Goal: Information Seeking & Learning: Check status

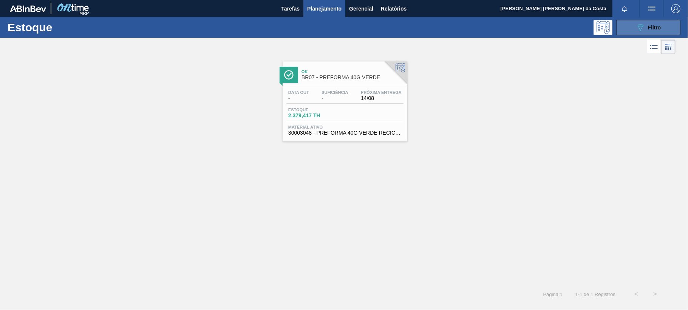
click at [659, 28] on span "Filtro" at bounding box center [654, 28] width 13 height 6
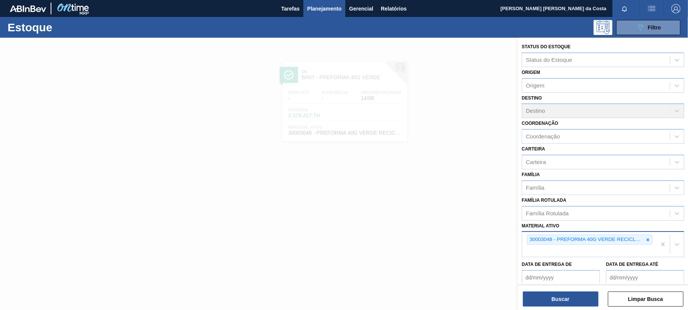
click at [647, 239] on icon at bounding box center [647, 240] width 5 height 5
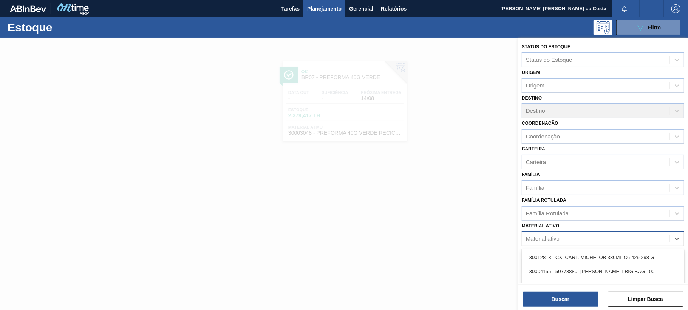
click at [591, 235] on div "Material ativo" at bounding box center [596, 239] width 148 height 11
paste ativo "30003513"
type ativo "30003513"
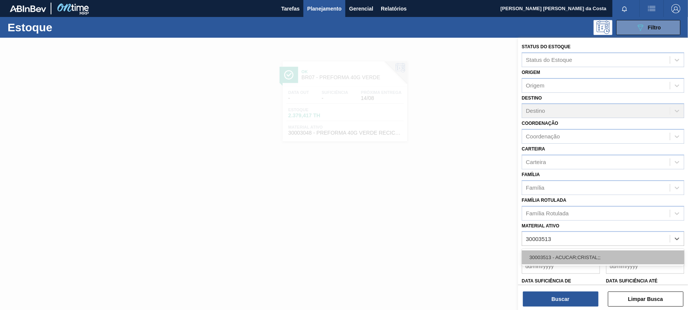
click at [569, 252] on div "30003513 - ACUCAR;CRISTAL;;" at bounding box center [603, 258] width 162 height 14
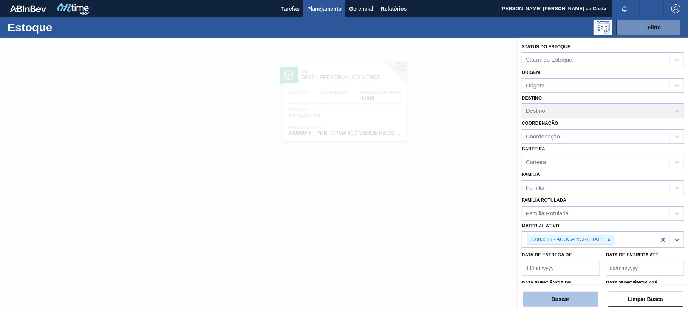
click at [556, 296] on button "Buscar" at bounding box center [561, 299] width 76 height 15
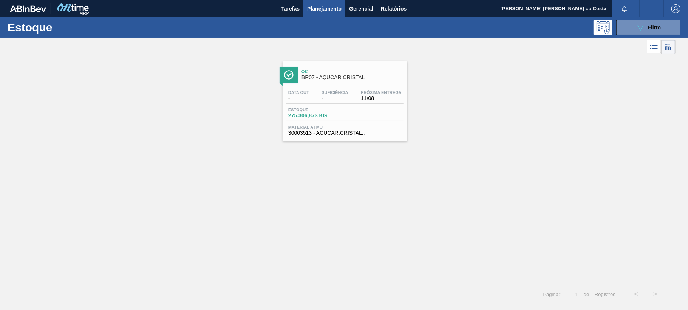
click at [347, 96] on span "-" at bounding box center [334, 99] width 26 height 6
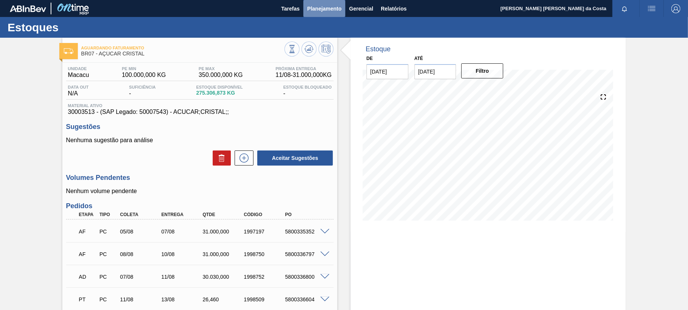
click at [329, 9] on span "Planejamento" at bounding box center [324, 8] width 34 height 9
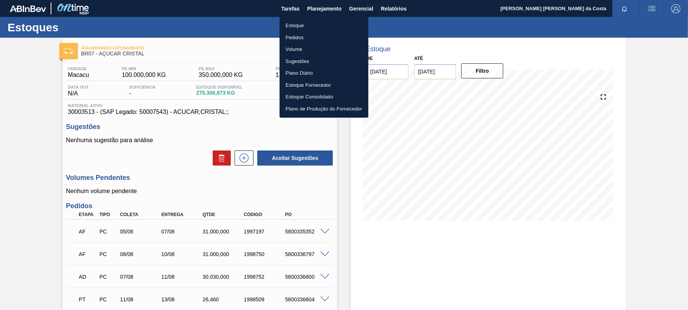
click at [296, 26] on li "Estoque" at bounding box center [323, 26] width 89 height 12
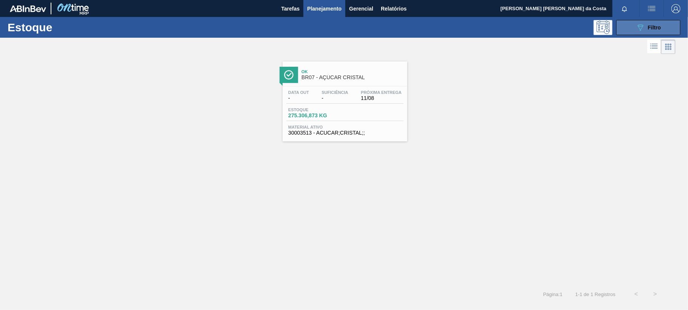
drag, startPoint x: 662, startPoint y: 26, endPoint x: 648, endPoint y: 32, distance: 14.9
click at [660, 26] on button "089F7B8B-B2A5-4AFE-B5C0-19BA573D28AC Filtro" at bounding box center [648, 27] width 64 height 15
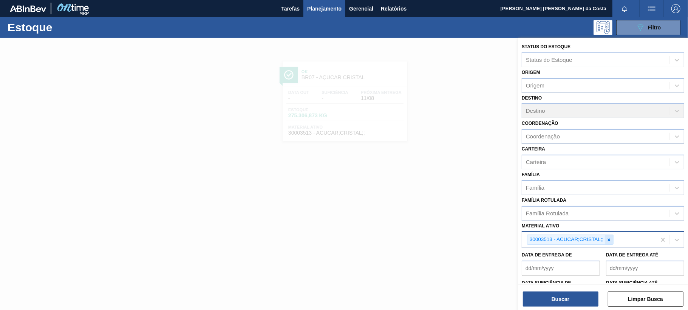
click at [606, 239] on div at bounding box center [609, 239] width 8 height 9
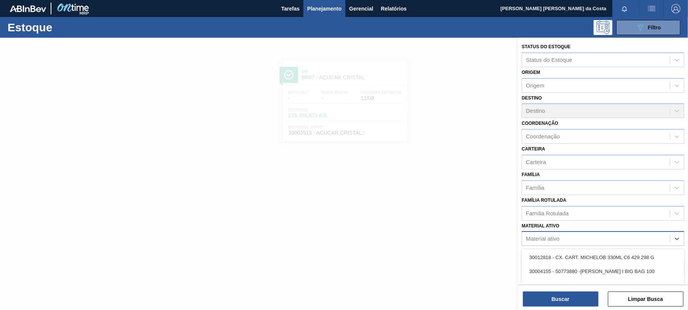
click at [571, 236] on div "Material ativo" at bounding box center [596, 239] width 148 height 11
paste ativo "30002729"
type ativo "30002729"
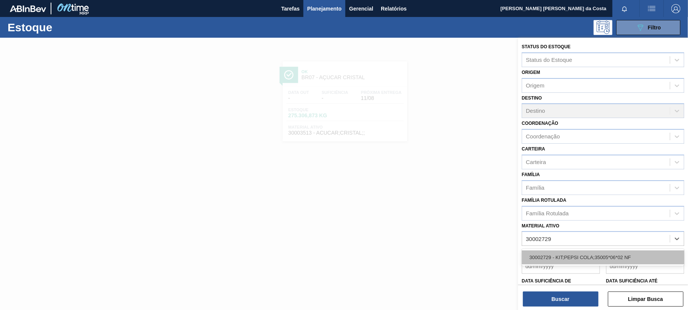
click at [567, 256] on div "30002729 - KIT;PEPSI COLA;35005*06*02 NF" at bounding box center [603, 258] width 162 height 14
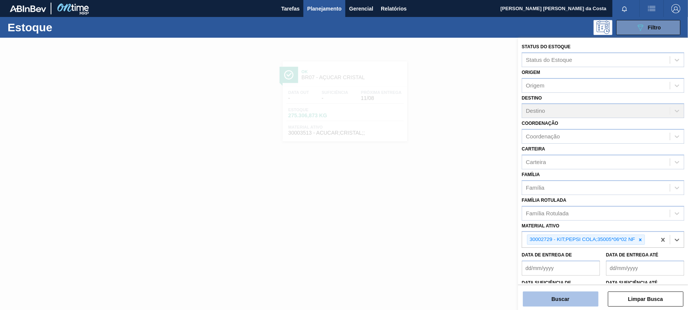
click at [572, 300] on button "Buscar" at bounding box center [561, 299] width 76 height 15
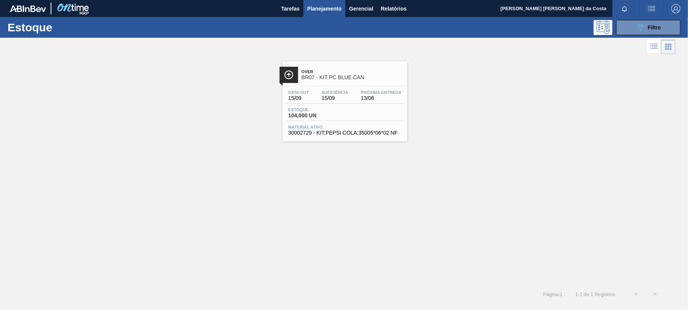
click at [335, 111] on span "Estoque" at bounding box center [314, 110] width 53 height 5
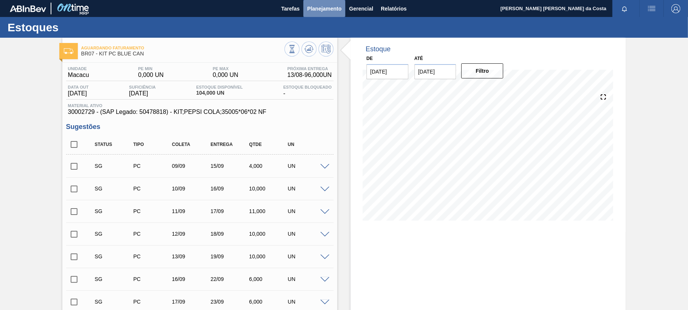
click at [325, 6] on span "Planejamento" at bounding box center [324, 8] width 34 height 9
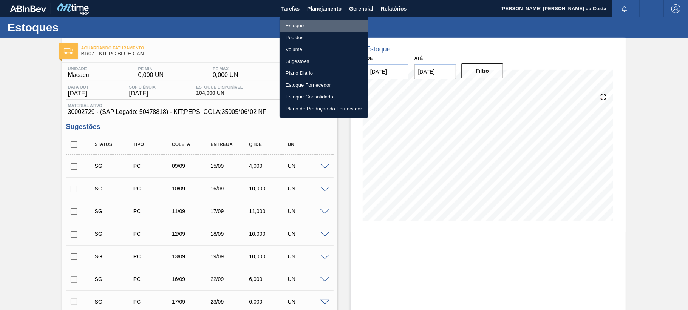
click at [298, 24] on li "Estoque" at bounding box center [323, 26] width 89 height 12
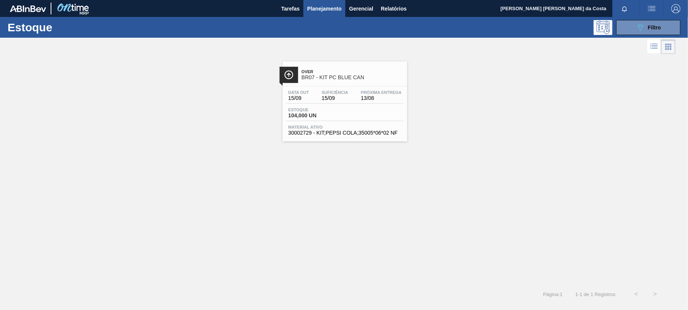
drag, startPoint x: 640, startPoint y: 23, endPoint x: 632, endPoint y: 41, distance: 19.4
click at [641, 25] on icon "089F7B8B-B2A5-4AFE-B5C0-19BA573D28AC" at bounding box center [640, 27] width 9 height 9
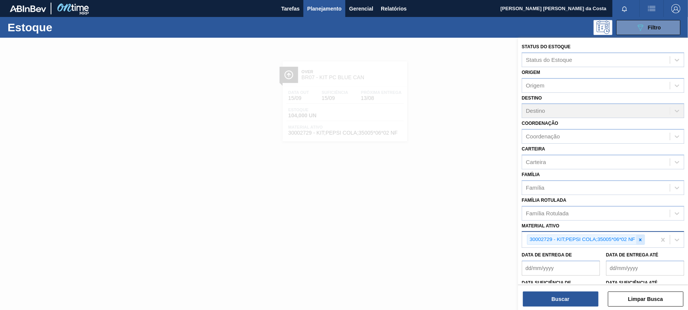
click at [641, 239] on icon at bounding box center [640, 240] width 3 height 3
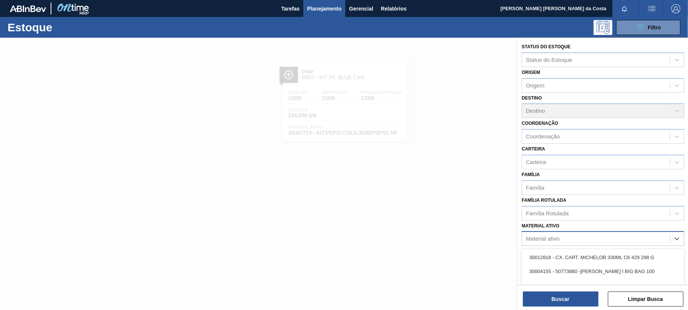
click at [590, 236] on div "Material ativo" at bounding box center [596, 239] width 148 height 11
paste ativo "30002876"
type ativo "30002876"
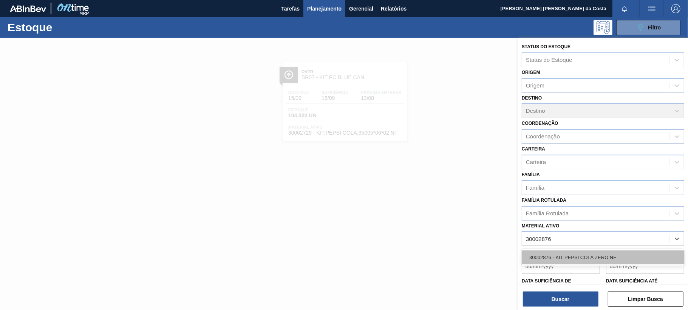
click at [581, 256] on div "30002876 - KIT PEPSI COLA ZERO NF" at bounding box center [603, 258] width 162 height 14
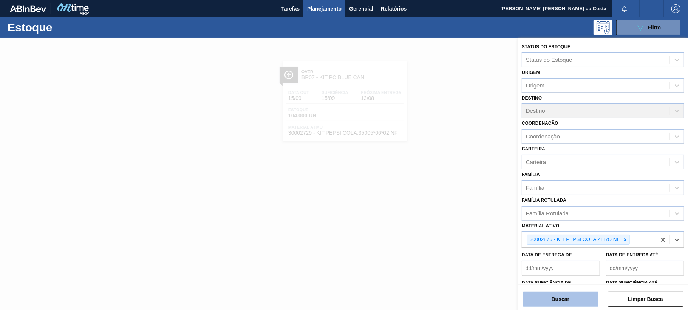
click at [566, 305] on button "Buscar" at bounding box center [561, 299] width 76 height 15
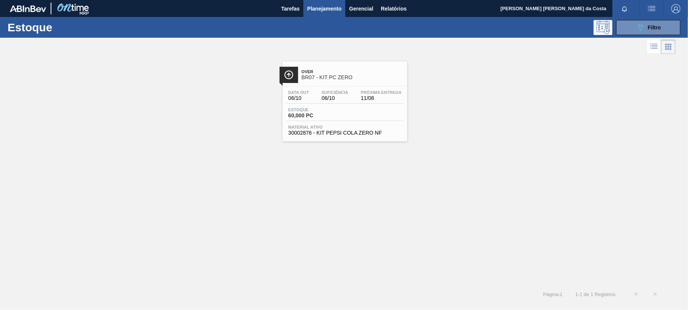
click at [348, 120] on div "Estoque 60,000 PC" at bounding box center [344, 115] width 117 height 14
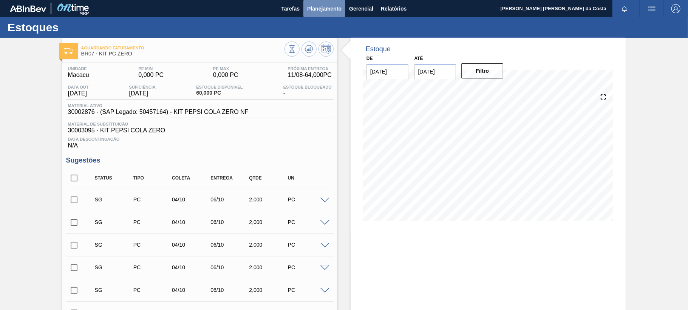
click at [323, 11] on span "Planejamento" at bounding box center [324, 8] width 34 height 9
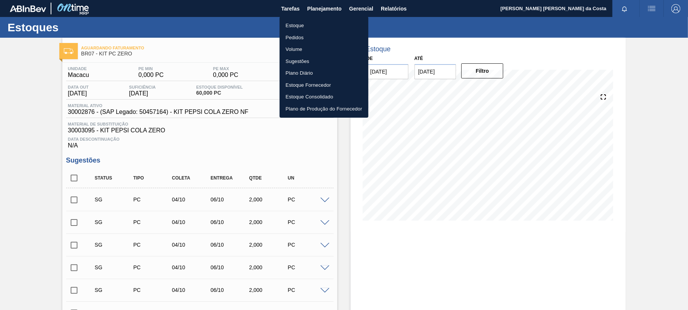
click at [295, 28] on li "Estoque" at bounding box center [323, 26] width 89 height 12
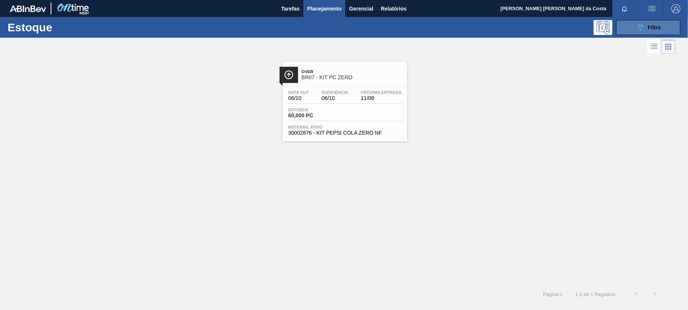
click at [652, 25] on span "Filtro" at bounding box center [654, 28] width 13 height 6
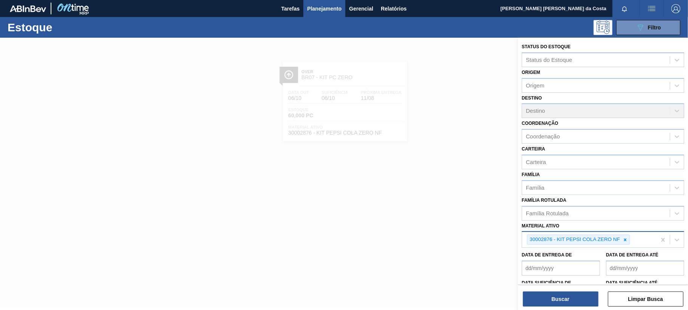
drag, startPoint x: 624, startPoint y: 239, endPoint x: 586, endPoint y: 235, distance: 38.0
click at [621, 239] on div at bounding box center [625, 239] width 8 height 9
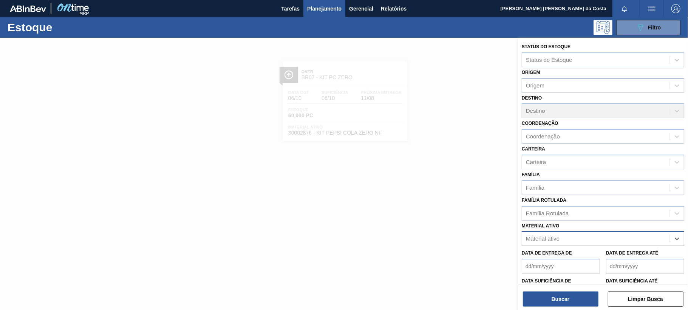
drag, startPoint x: 570, startPoint y: 235, endPoint x: 566, endPoint y: 235, distance: 4.2
click at [569, 235] on div "Material ativo" at bounding box center [596, 239] width 148 height 11
drag, startPoint x: 567, startPoint y: 239, endPoint x: 553, endPoint y: 237, distance: 14.2
click at [562, 239] on div "Material ativo" at bounding box center [596, 239] width 148 height 11
click at [558, 236] on div "Material ativo" at bounding box center [543, 239] width 34 height 6
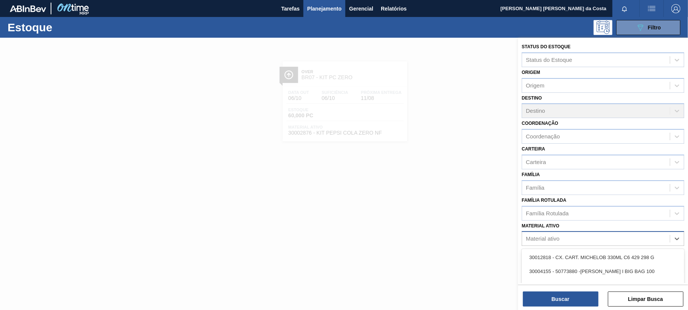
paste ativo "30009591"
type ativo "30009591"
drag, startPoint x: 562, startPoint y: 255, endPoint x: 558, endPoint y: 265, distance: 11.2
click at [562, 255] on div "30009591 - PREFORMA 13,7G VERDE RECICLADA" at bounding box center [603, 258] width 162 height 14
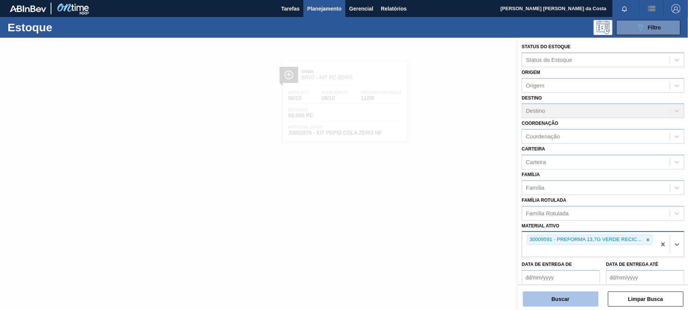
click at [557, 297] on button "Buscar" at bounding box center [561, 299] width 76 height 15
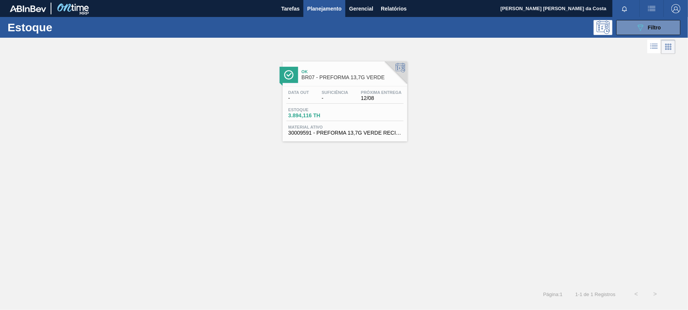
click at [355, 124] on div "Data out - Suficiência - Próxima Entrega 12/08 Estoque 3.894,116 TH Material at…" at bounding box center [345, 111] width 125 height 51
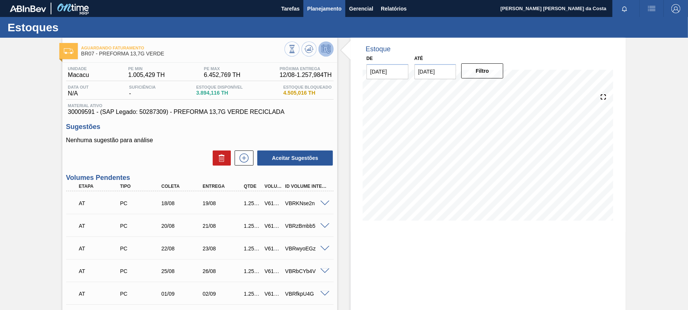
click at [326, 8] on span "Planejamento" at bounding box center [324, 8] width 34 height 9
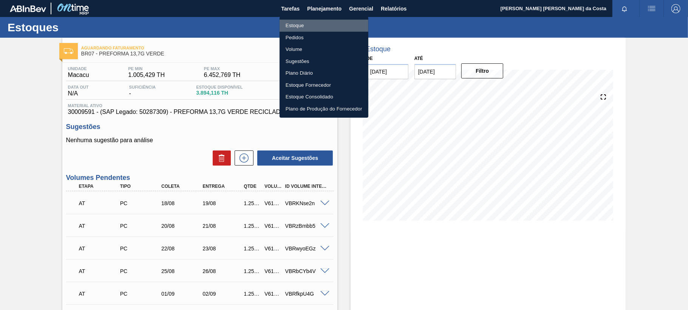
click at [296, 25] on li "Estoque" at bounding box center [323, 26] width 89 height 12
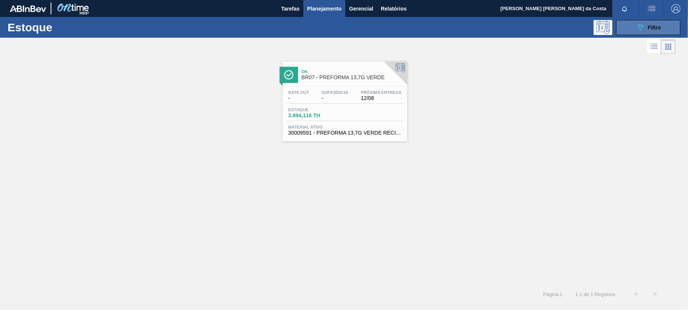
drag, startPoint x: 647, startPoint y: 28, endPoint x: 643, endPoint y: 43, distance: 15.4
click at [648, 29] on span "Filtro" at bounding box center [654, 28] width 13 height 6
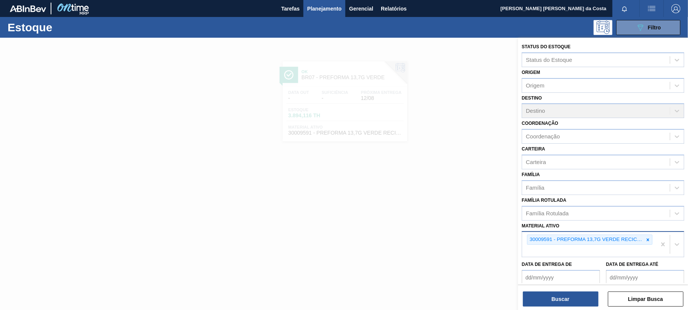
drag, startPoint x: 645, startPoint y: 239, endPoint x: 615, endPoint y: 239, distance: 30.6
click at [635, 239] on div "30009591 - PREFORMA 13,7G VERDE RECICLADA" at bounding box center [589, 240] width 125 height 10
click at [574, 239] on div "30009591 - PREFORMA 13,7G VERDE RECICLADA" at bounding box center [585, 239] width 116 height 9
click at [647, 239] on icon at bounding box center [647, 240] width 5 height 5
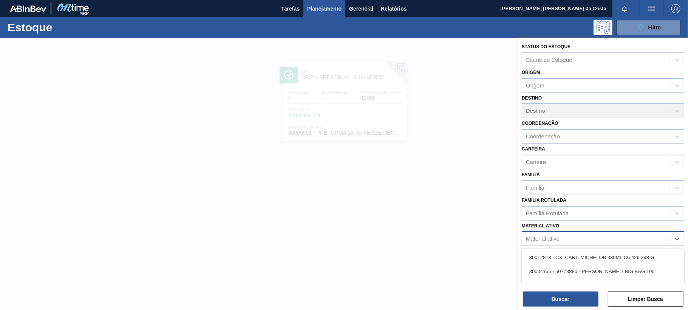
paste ativo "30004536"
type ativo "30004536"
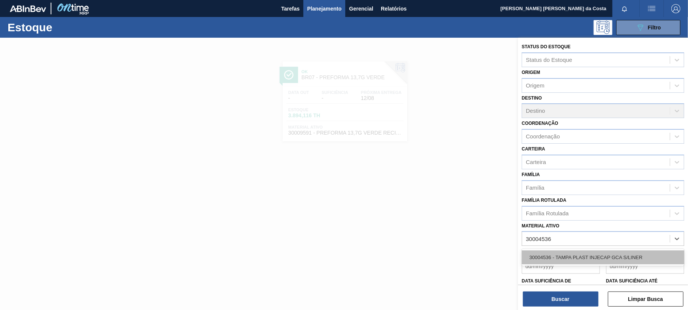
click at [572, 253] on div "30004536 - TAMPA PLAST INJECAP GCA S/LINER" at bounding box center [603, 258] width 162 height 14
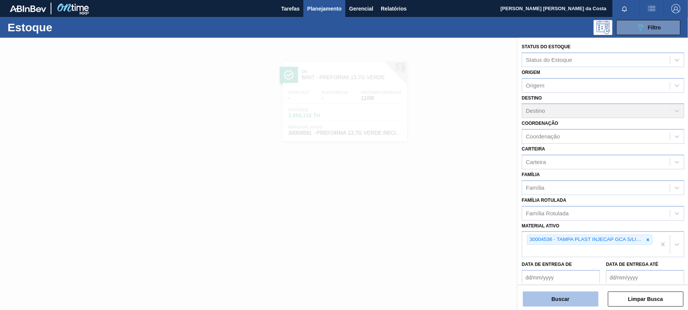
click at [557, 298] on button "Buscar" at bounding box center [561, 299] width 76 height 15
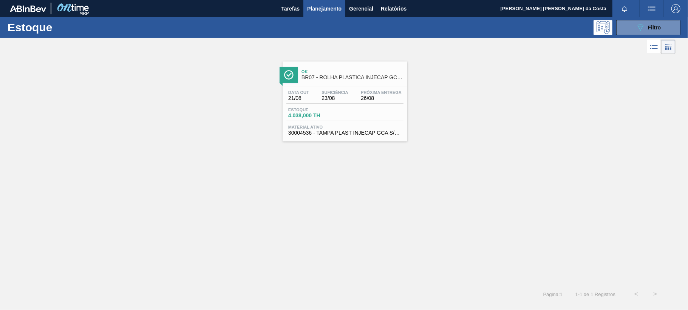
click at [330, 108] on span "Estoque" at bounding box center [314, 110] width 53 height 5
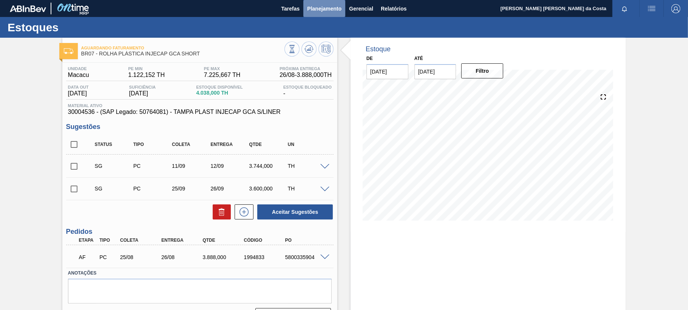
click at [331, 9] on span "Planejamento" at bounding box center [324, 8] width 34 height 9
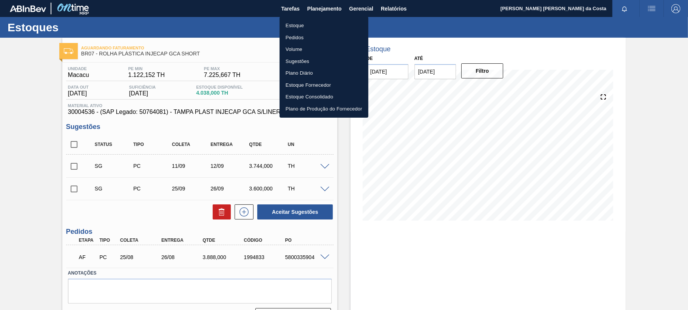
click at [315, 26] on li "Estoque" at bounding box center [323, 26] width 89 height 12
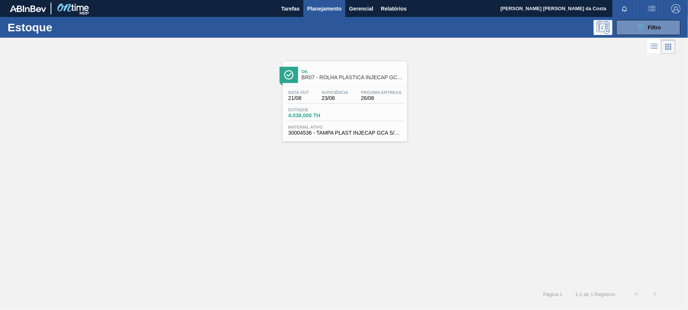
drag, startPoint x: 653, startPoint y: 28, endPoint x: 647, endPoint y: 39, distance: 12.3
click at [652, 28] on span "Filtro" at bounding box center [654, 28] width 13 height 6
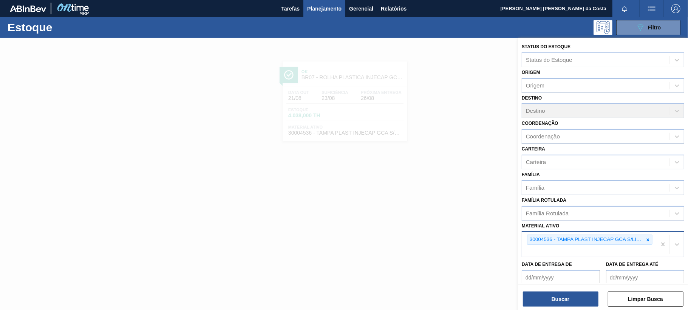
drag, startPoint x: 644, startPoint y: 240, endPoint x: 640, endPoint y: 239, distance: 4.7
click at [644, 239] on div at bounding box center [648, 239] width 8 height 9
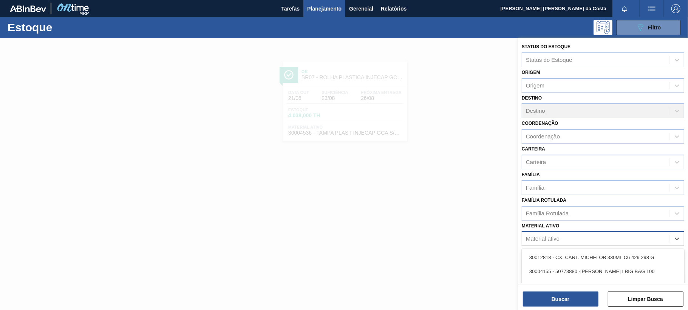
click at [560, 234] on div "Material ativo" at bounding box center [596, 239] width 148 height 11
paste ativo "30030372"
type ativo "30030372"
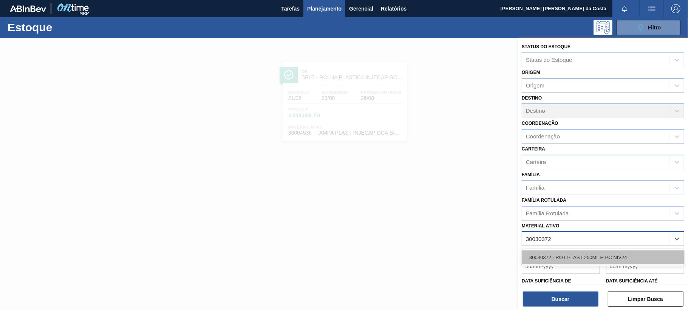
click at [561, 257] on div "30030372 - ROT PLAST 200ML H PC NIV24" at bounding box center [603, 258] width 162 height 14
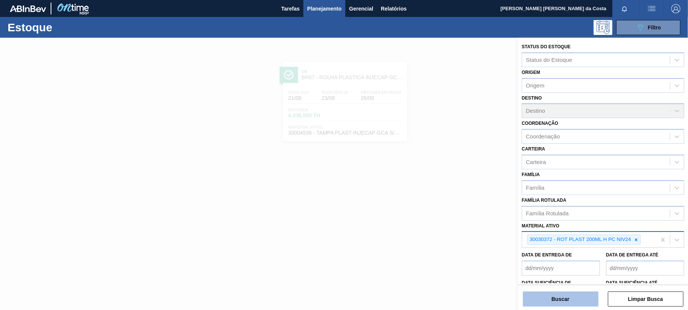
click at [564, 303] on button "Buscar" at bounding box center [561, 299] width 76 height 15
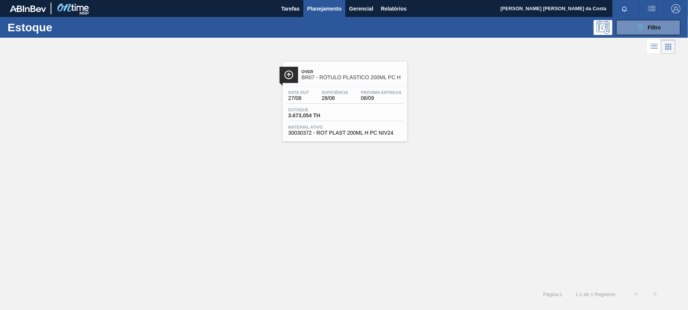
click at [341, 95] on div "Suficiência 28/08" at bounding box center [335, 95] width 30 height 11
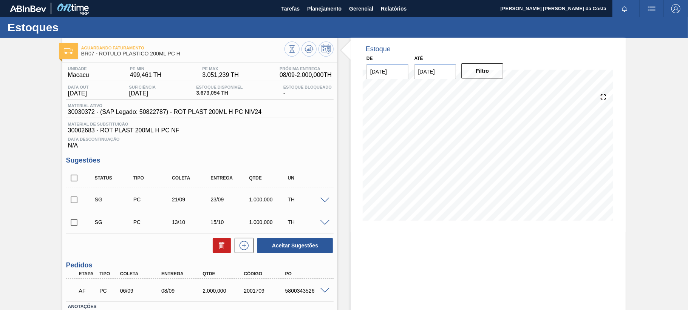
drag, startPoint x: 319, startPoint y: 8, endPoint x: 313, endPoint y: 17, distance: 11.0
click at [319, 8] on span "Planejamento" at bounding box center [324, 8] width 34 height 9
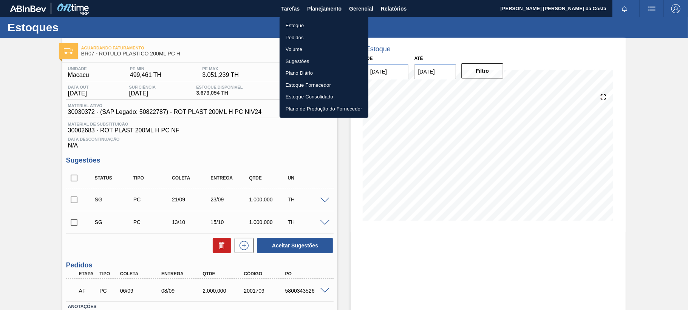
click at [299, 25] on li "Estoque" at bounding box center [323, 26] width 89 height 12
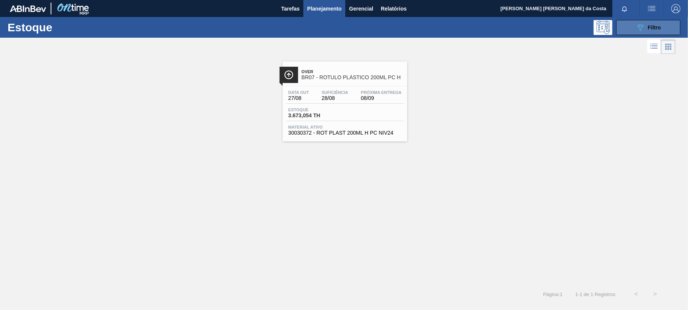
click at [640, 31] on icon "089F7B8B-B2A5-4AFE-B5C0-19BA573D28AC" at bounding box center [640, 27] width 9 height 9
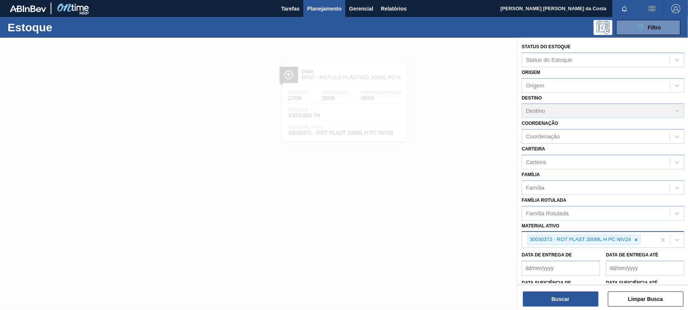
drag, startPoint x: 638, startPoint y: 242, endPoint x: 613, endPoint y: 238, distance: 24.9
click at [636, 242] on icon at bounding box center [635, 240] width 5 height 5
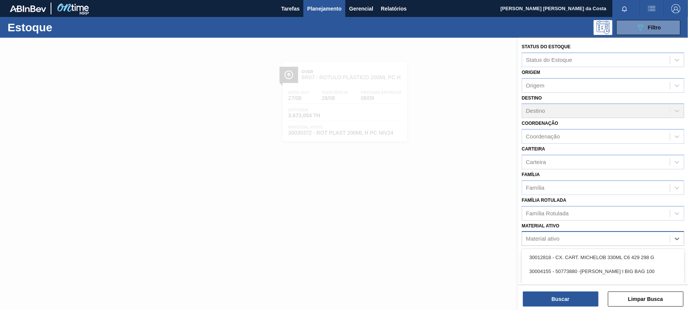
click at [574, 238] on div "Material ativo" at bounding box center [596, 239] width 148 height 11
paste ativo "30031878"
type ativo "30031878"
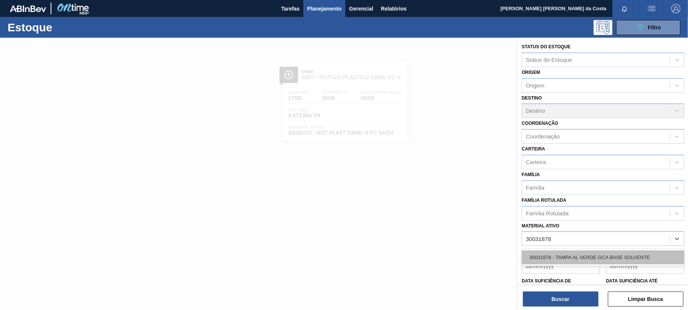
click at [571, 256] on div "30031878 - TAMPA AL VERDE GCA BASE SOLVENTE" at bounding box center [603, 258] width 162 height 14
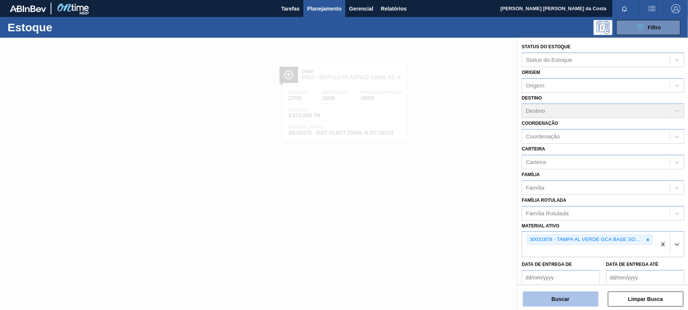
click at [571, 301] on button "Buscar" at bounding box center [561, 299] width 76 height 15
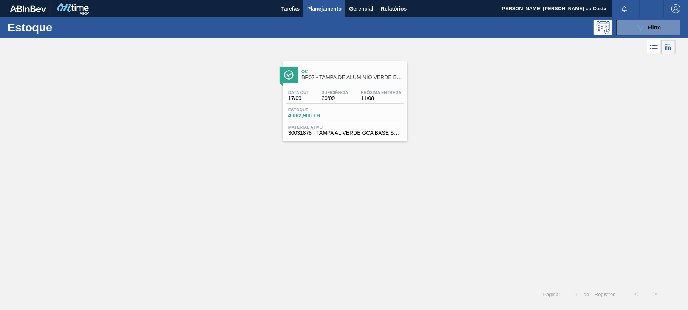
click at [346, 122] on div "Data out 17/09 Suficiência 20/09 Próxima Entrega 11/08 Estoque 4.062,900 TH Mat…" at bounding box center [345, 111] width 125 height 51
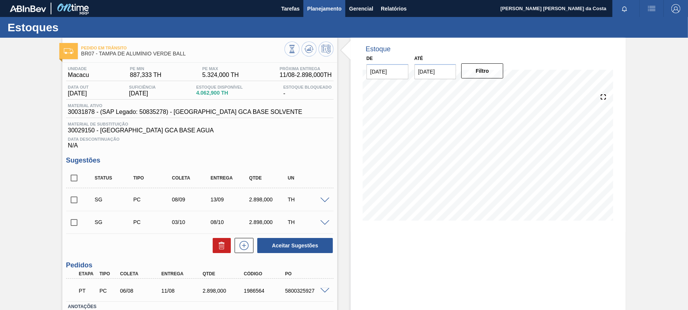
click at [329, 10] on span "Planejamento" at bounding box center [324, 8] width 34 height 9
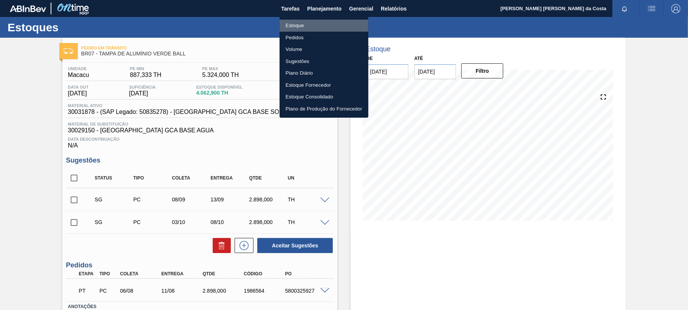
click at [295, 26] on li "Estoque" at bounding box center [323, 26] width 89 height 12
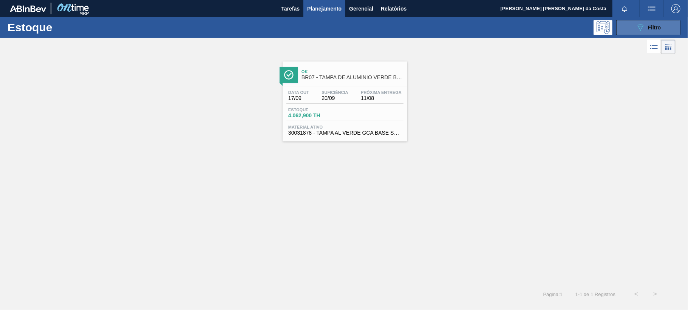
drag, startPoint x: 652, startPoint y: 31, endPoint x: 649, endPoint y: 28, distance: 4.5
click at [650, 29] on div "089F7B8B-B2A5-4AFE-B5C0-19BA573D28AC Filtro" at bounding box center [648, 27] width 25 height 9
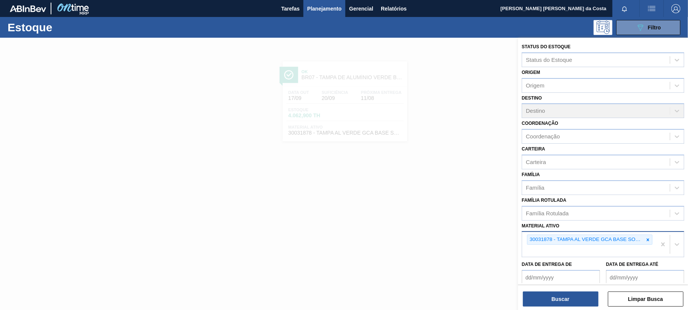
drag, startPoint x: 648, startPoint y: 242, endPoint x: 620, endPoint y: 242, distance: 27.9
click at [647, 242] on div at bounding box center [648, 239] width 8 height 9
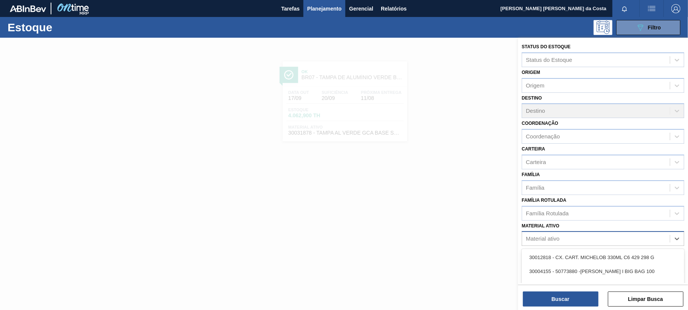
drag, startPoint x: 594, startPoint y: 241, endPoint x: 576, endPoint y: 240, distance: 18.5
click at [591, 241] on div "Material ativo" at bounding box center [596, 239] width 148 height 11
paste ativo "30034062"
type ativo "30034062"
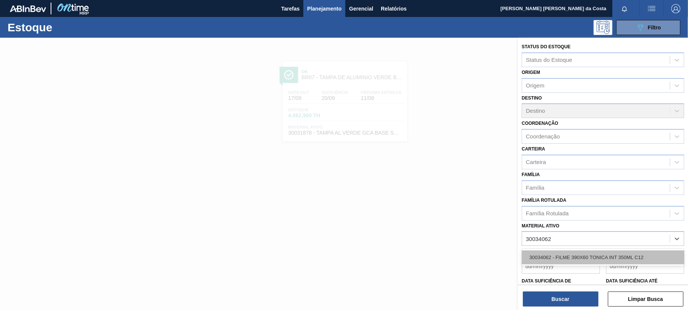
click at [565, 256] on div "30034062 - FILME 390X60 TONICA INT 350ML C12" at bounding box center [603, 258] width 162 height 14
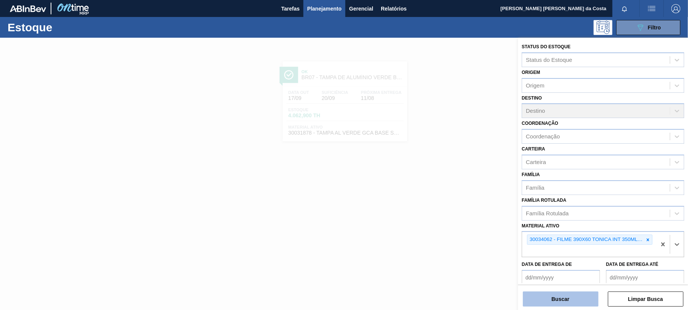
click at [570, 295] on button "Buscar" at bounding box center [561, 299] width 76 height 15
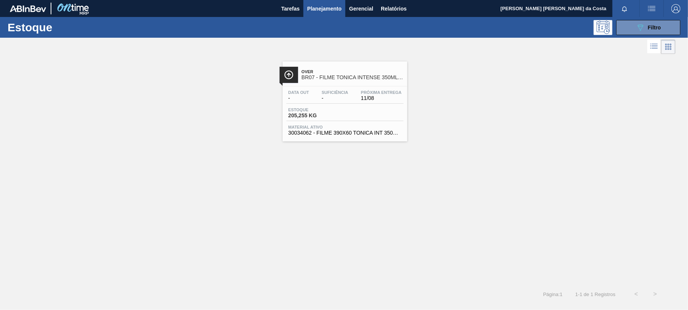
click at [333, 111] on span "Estoque" at bounding box center [314, 110] width 53 height 5
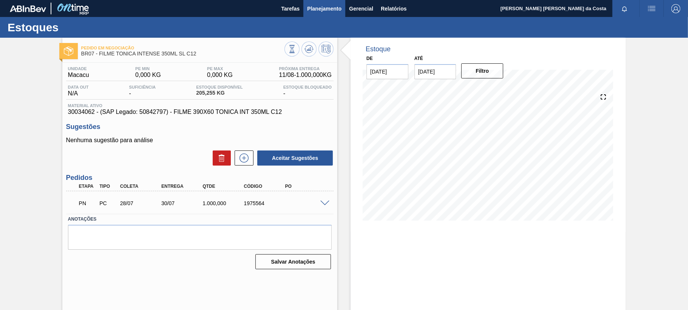
click at [337, 5] on span "Planejamento" at bounding box center [324, 8] width 34 height 9
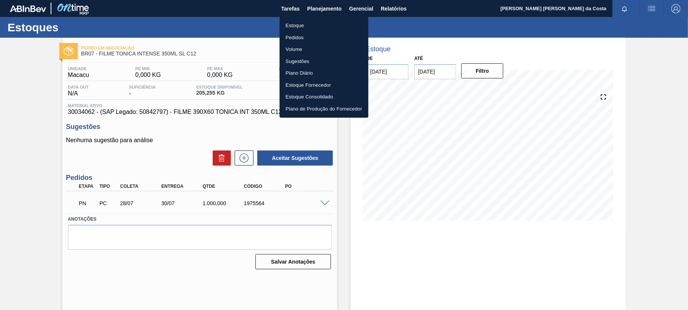
click at [301, 25] on li "Estoque" at bounding box center [323, 26] width 89 height 12
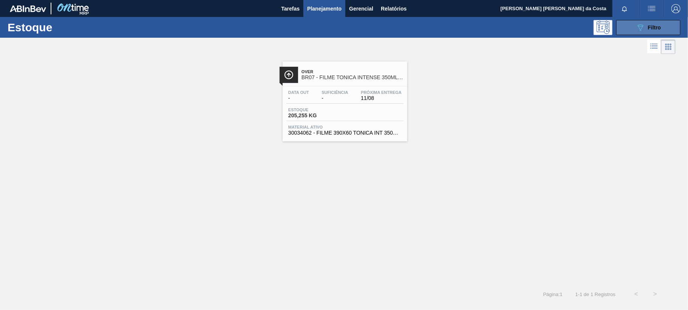
click at [650, 28] on span "Filtro" at bounding box center [654, 28] width 13 height 6
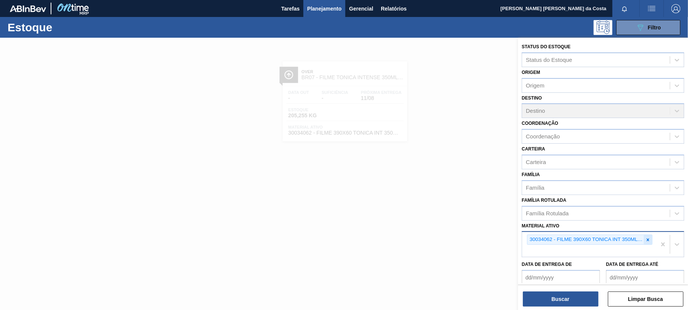
drag, startPoint x: 644, startPoint y: 239, endPoint x: 623, endPoint y: 239, distance: 21.2
click at [644, 239] on div at bounding box center [648, 239] width 8 height 9
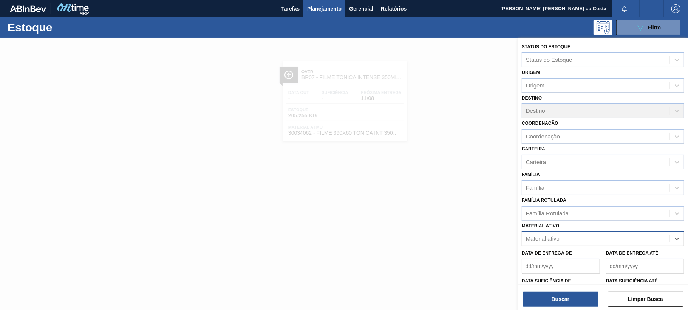
click at [573, 237] on div "Material ativo" at bounding box center [596, 239] width 148 height 11
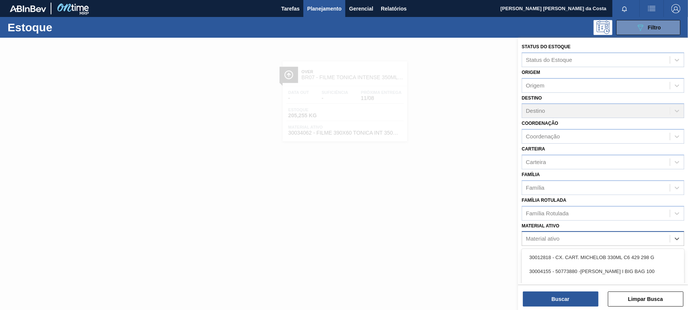
type ativo "v"
drag, startPoint x: 567, startPoint y: 234, endPoint x: 562, endPoint y: 234, distance: 4.5
click at [563, 234] on div "Material ativo" at bounding box center [596, 239] width 148 height 11
paste ativo "30034065"
type ativo "30034065"
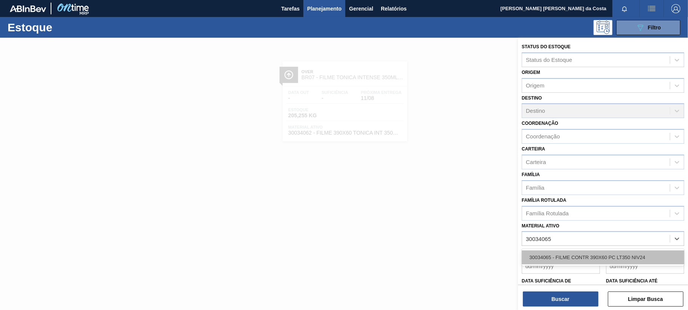
click at [569, 255] on div "30034065 - FILME CONTR 390X60 PC LT350 NIV24" at bounding box center [603, 258] width 162 height 14
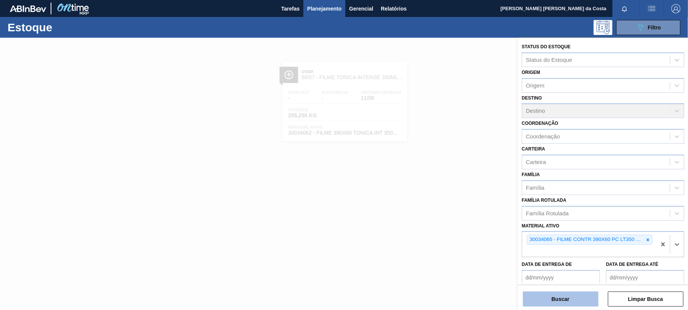
click at [565, 299] on button "Buscar" at bounding box center [561, 299] width 76 height 15
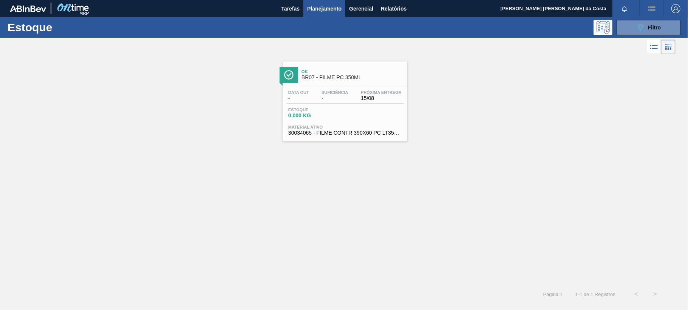
click at [366, 99] on span "15/08" at bounding box center [381, 99] width 41 height 6
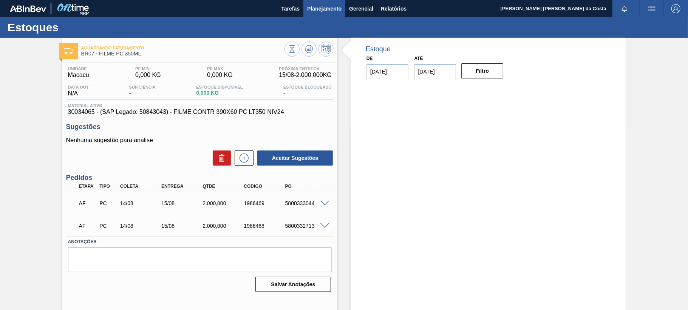
click at [322, 8] on span "Planejamento" at bounding box center [324, 8] width 34 height 9
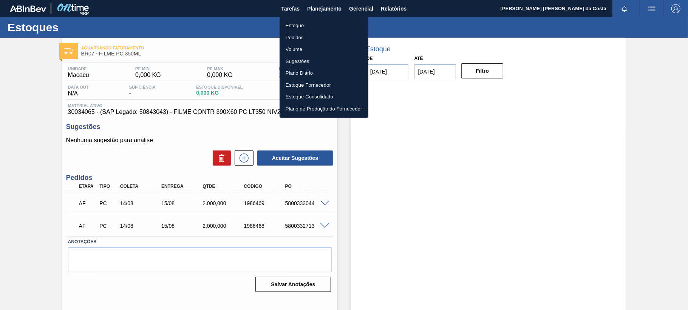
click at [303, 26] on li "Estoque" at bounding box center [323, 26] width 89 height 12
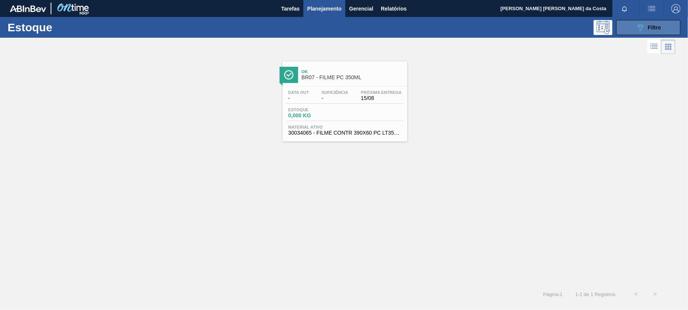
click at [659, 29] on span "Filtro" at bounding box center [654, 28] width 13 height 6
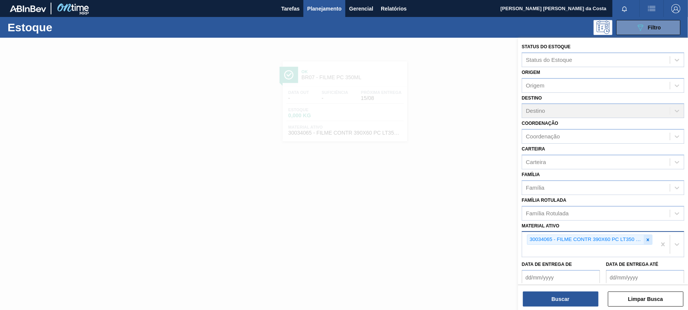
drag, startPoint x: 648, startPoint y: 239, endPoint x: 613, endPoint y: 239, distance: 35.9
click at [645, 239] on icon at bounding box center [647, 240] width 5 height 5
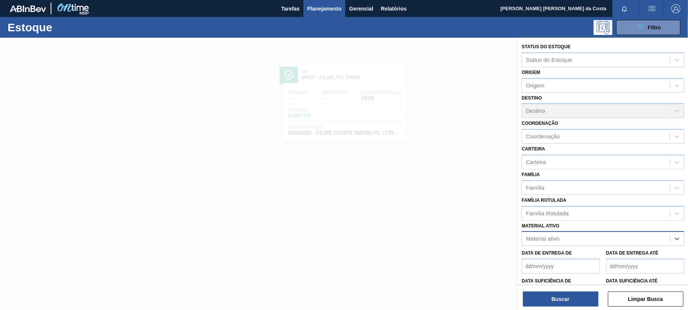
click at [574, 239] on div "Material ativo" at bounding box center [596, 239] width 148 height 11
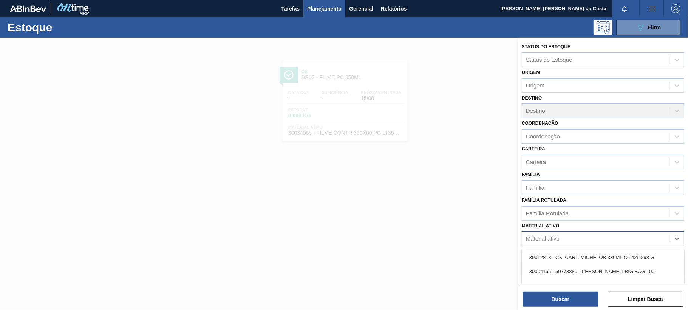
paste ativo "30034490"
type ativo "30034490"
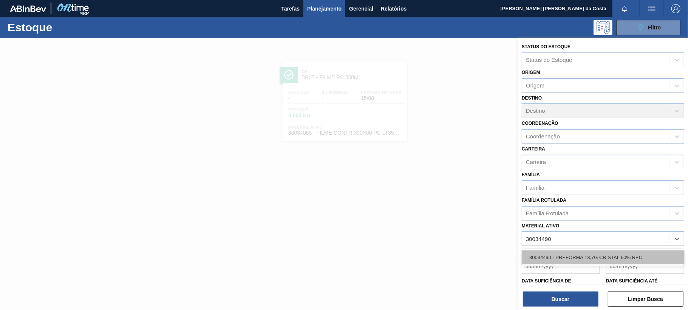
click at [560, 253] on div "30034490 - PREFORMA 13,7G CRISTAL 60% REC" at bounding box center [603, 258] width 162 height 14
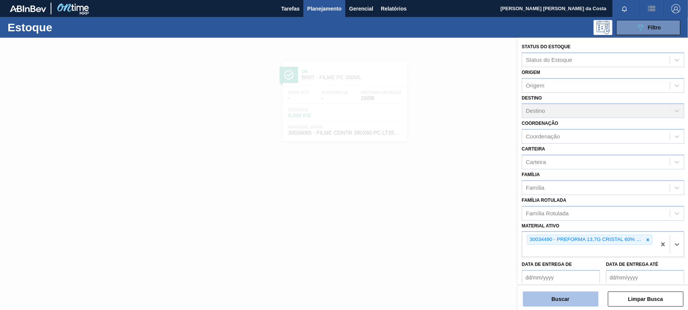
click at [570, 300] on button "Buscar" at bounding box center [561, 299] width 76 height 15
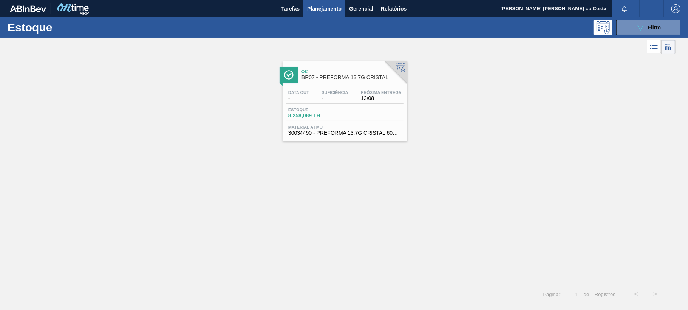
click at [360, 98] on div "Próxima Entrega 12/08" at bounding box center [381, 95] width 45 height 11
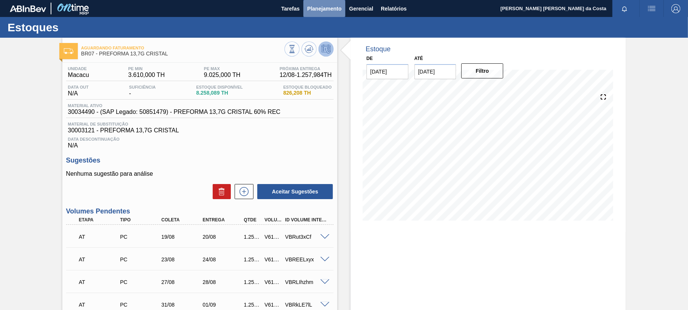
click at [328, 5] on span "Planejamento" at bounding box center [324, 8] width 34 height 9
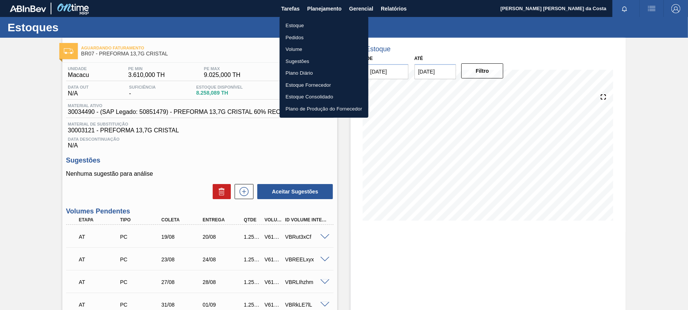
click at [300, 22] on li "Estoque" at bounding box center [323, 26] width 89 height 12
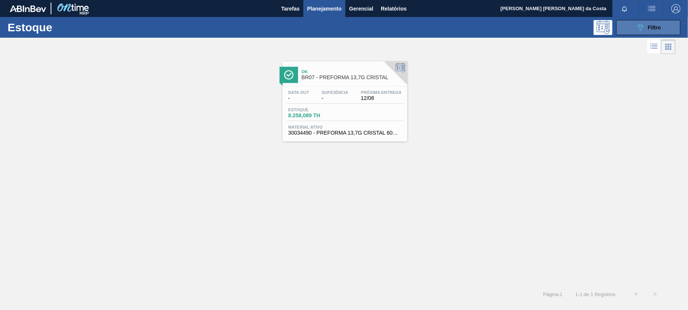
click at [645, 26] on div "089F7B8B-B2A5-4AFE-B5C0-19BA573D28AC Filtro" at bounding box center [648, 27] width 25 height 9
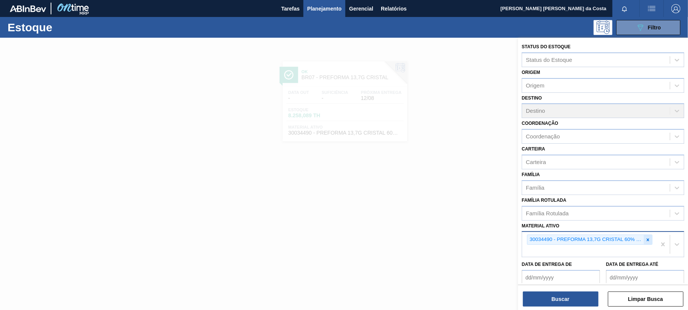
click at [646, 238] on icon at bounding box center [647, 240] width 5 height 5
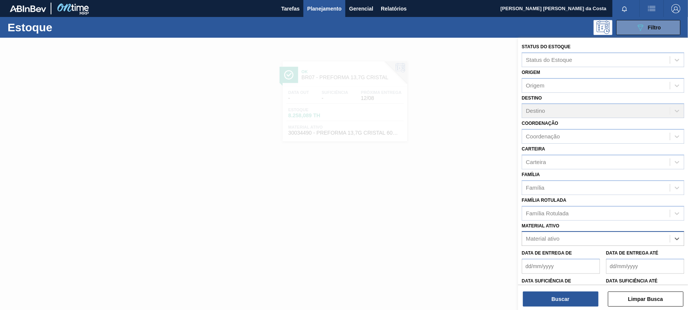
click at [581, 239] on div "Material ativo" at bounding box center [596, 239] width 148 height 11
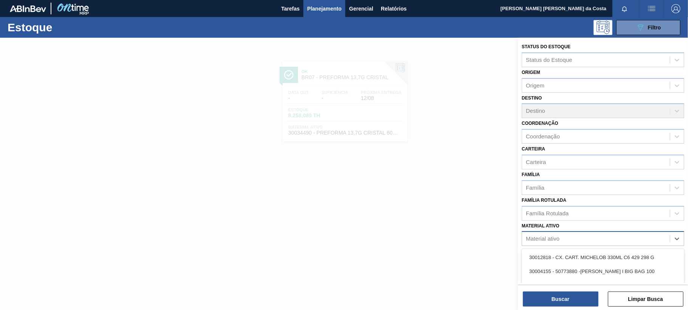
paste ativo "30003806"
type ativo "30003806"
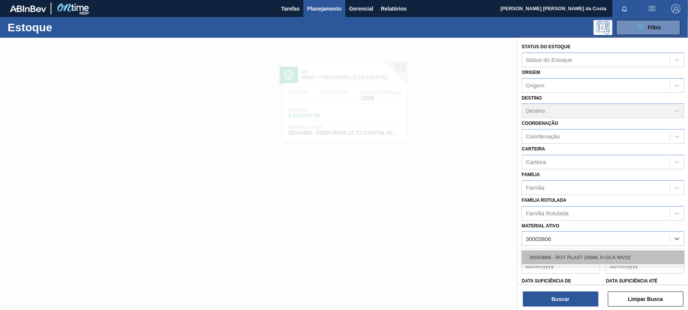
drag, startPoint x: 576, startPoint y: 253, endPoint x: 568, endPoint y: 285, distance: 32.5
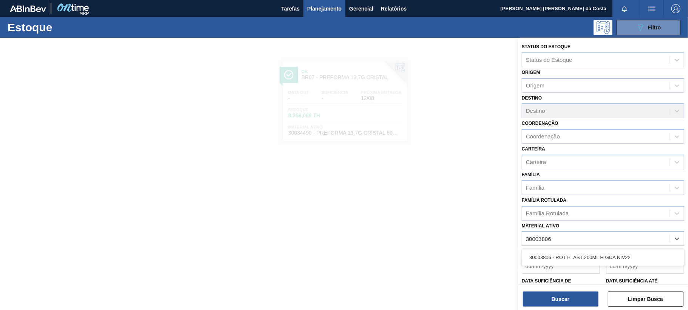
click at [576, 254] on div "30003806 - ROT PLAST 200ML H GCA NIV22" at bounding box center [603, 258] width 162 height 14
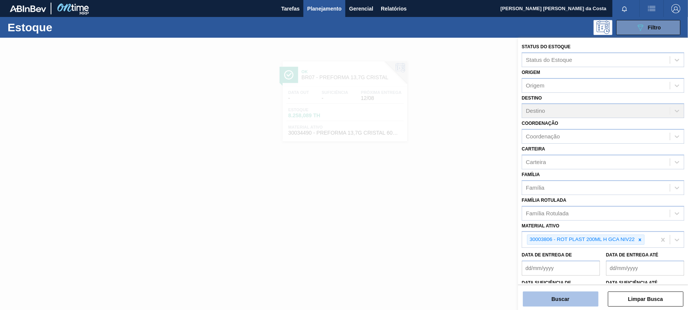
click at [570, 301] on button "Buscar" at bounding box center [561, 299] width 76 height 15
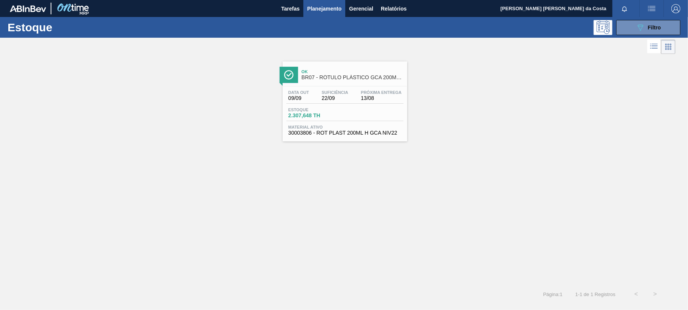
click at [354, 103] on div "Data out 09/09 Suficiência 22/09 Próxima Entrega 13/08" at bounding box center [344, 97] width 117 height 14
